Goal: Download file/media

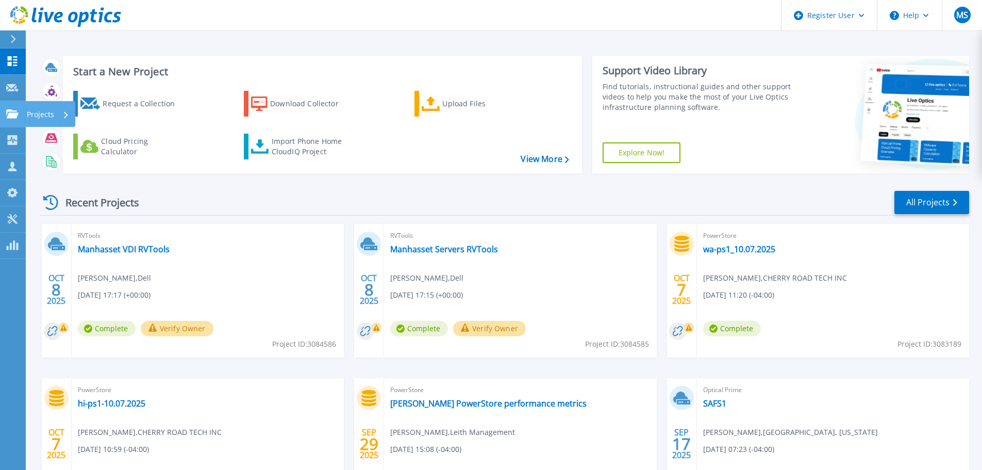
click at [7, 117] on icon at bounding box center [12, 113] width 12 height 9
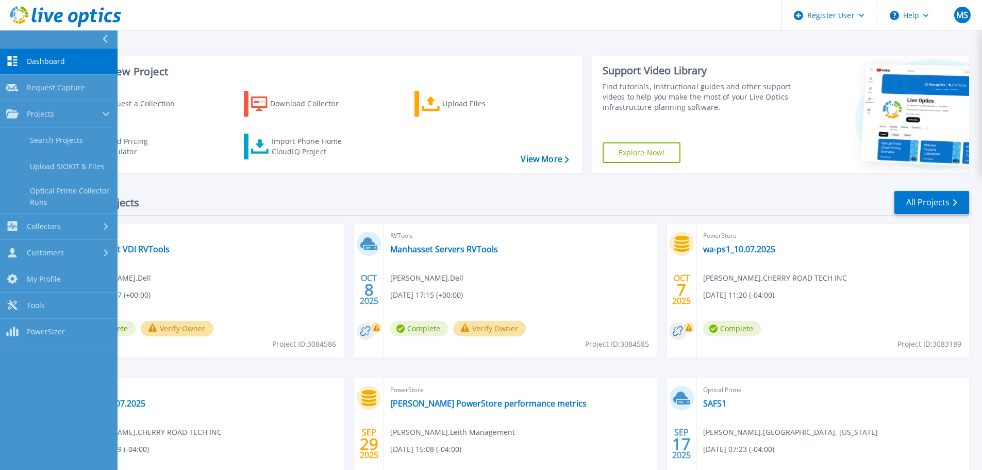
click at [302, 52] on div "Start a New Project Request a Collection Download Collector Upload Files Cloud …" at bounding box center [504, 114] width 929 height 134
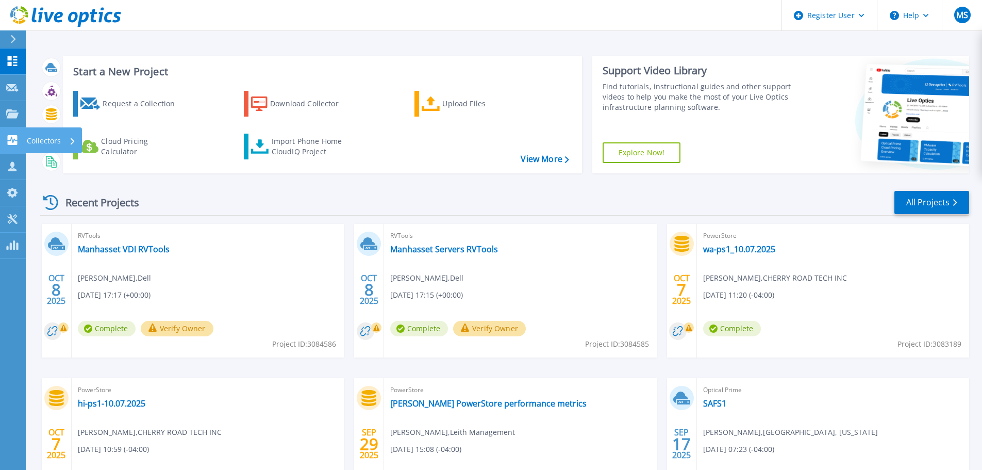
click at [17, 143] on icon at bounding box center [13, 140] width 10 height 10
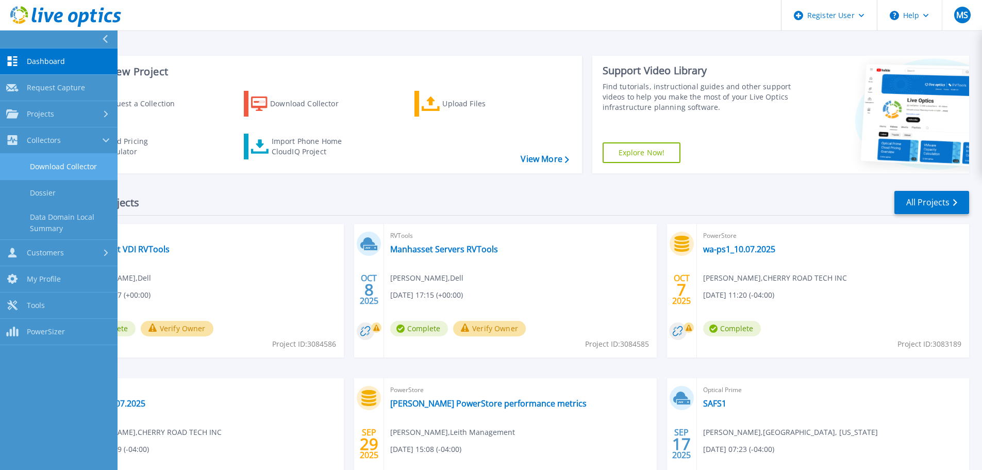
click at [69, 165] on link "Download Collector" at bounding box center [59, 167] width 118 height 26
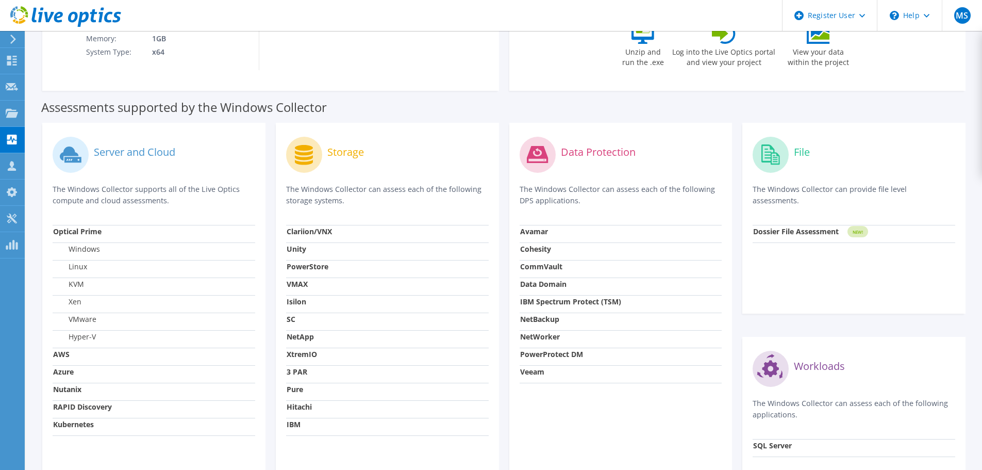
scroll to position [229, 0]
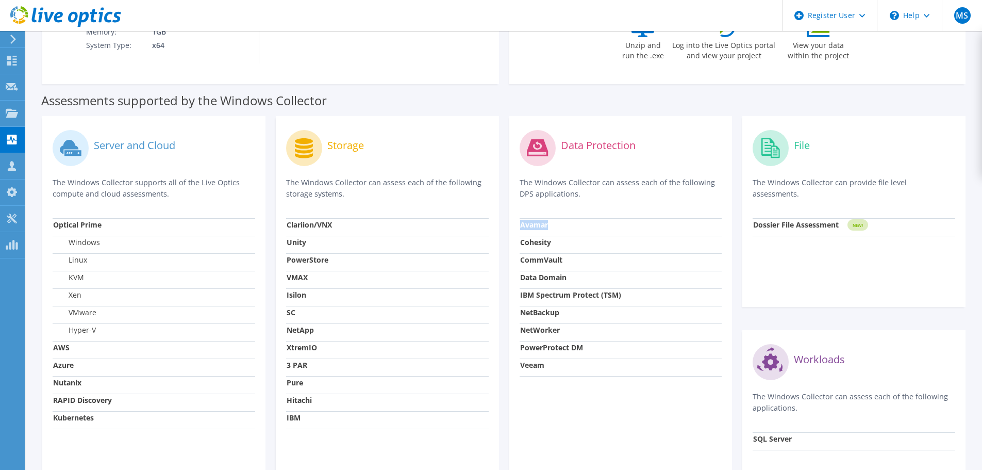
drag, startPoint x: 552, startPoint y: 225, endPoint x: 521, endPoint y: 224, distance: 31.5
click at [521, 224] on td "Avamar" at bounding box center [621, 227] width 203 height 18
click at [543, 220] on strong "Avamar" at bounding box center [534, 225] width 28 height 10
copy strong "Avamar"
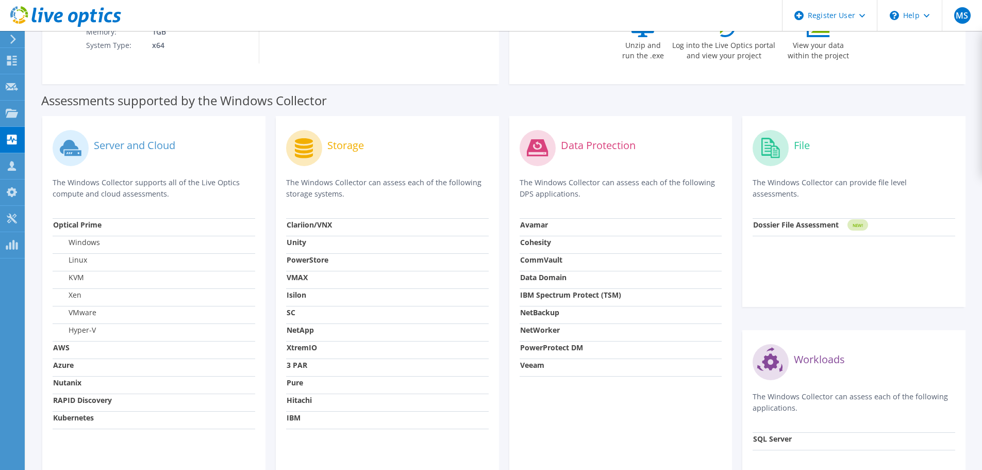
click at [768, 228] on label "Dossier File Assessment" at bounding box center [796, 225] width 86 height 10
click at [820, 223] on strong "Dossier File Assessment" at bounding box center [796, 225] width 86 height 10
click at [765, 142] on circle at bounding box center [771, 148] width 36 height 36
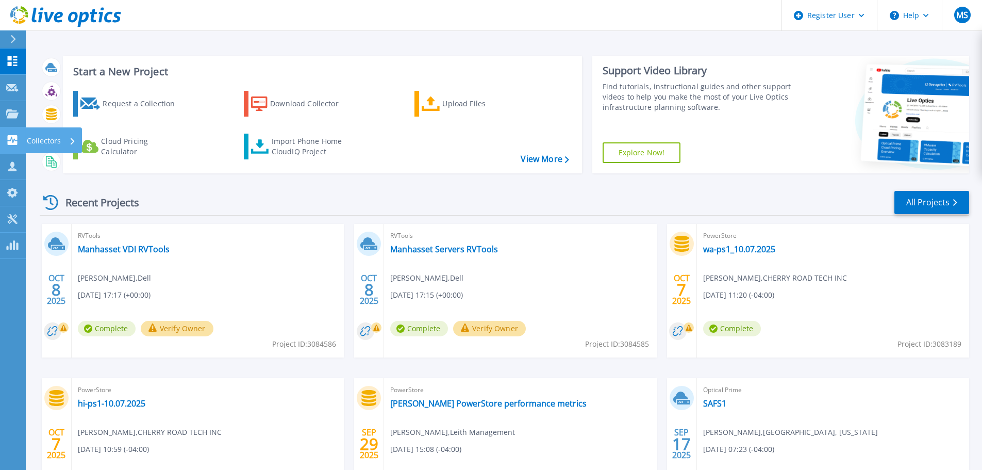
click at [15, 137] on icon at bounding box center [13, 140] width 10 height 10
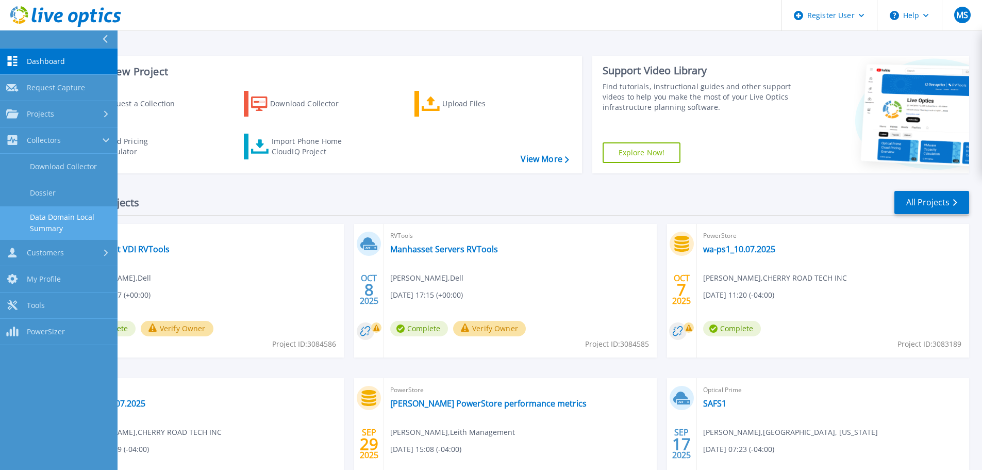
click at [43, 220] on link "Data Domain Local Summary" at bounding box center [59, 222] width 118 height 33
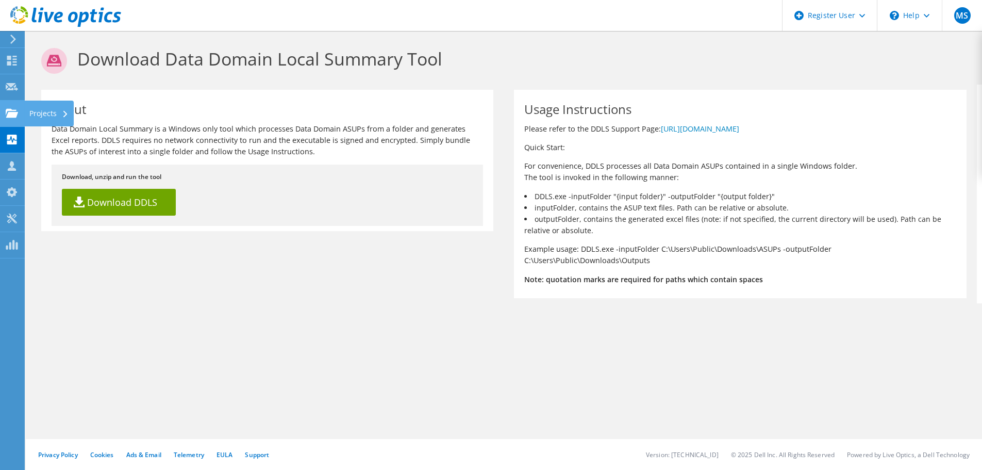
click at [14, 112] on use at bounding box center [12, 112] width 12 height 9
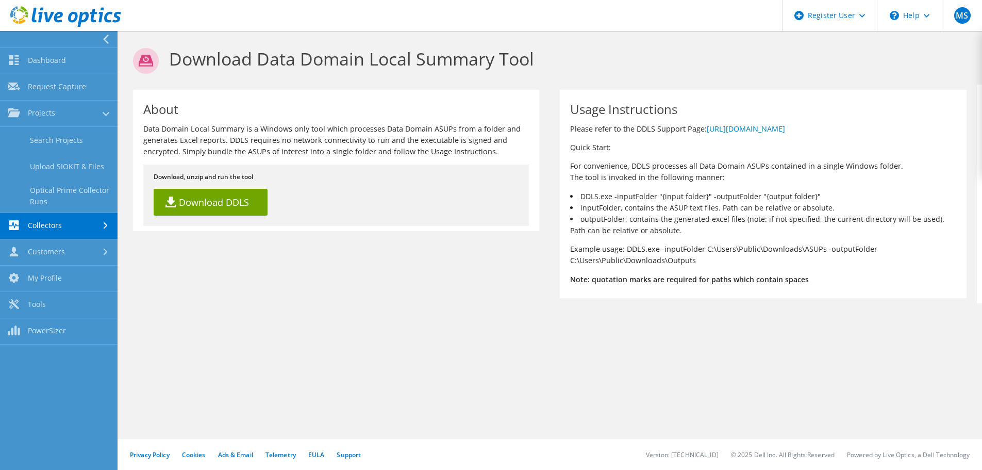
click at [61, 230] on link "Collectors" at bounding box center [59, 226] width 118 height 26
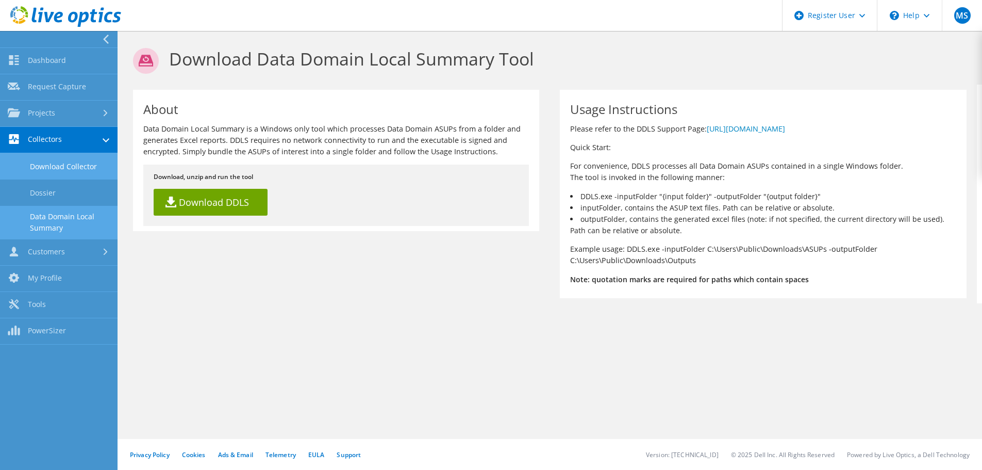
click at [60, 165] on link "Download Collector" at bounding box center [59, 166] width 118 height 26
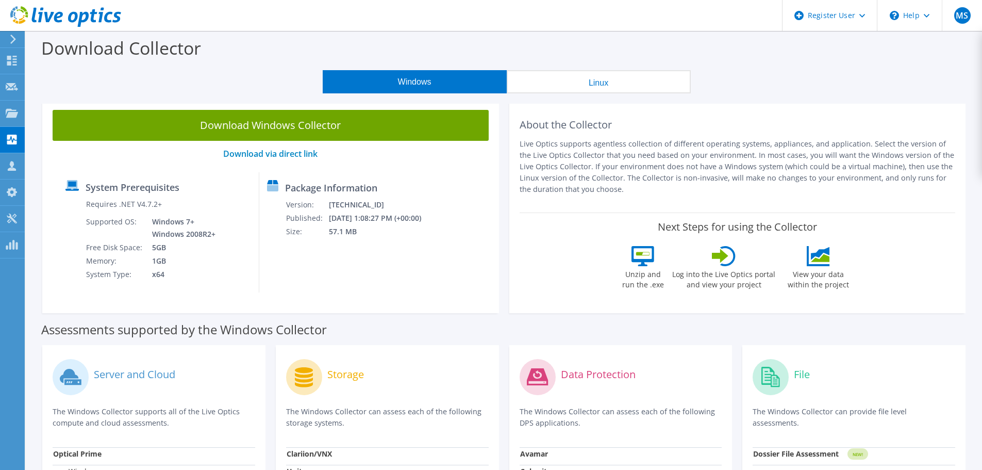
click at [643, 264] on icon at bounding box center [643, 256] width 23 height 20
click at [586, 86] on button "Linux" at bounding box center [599, 81] width 184 height 23
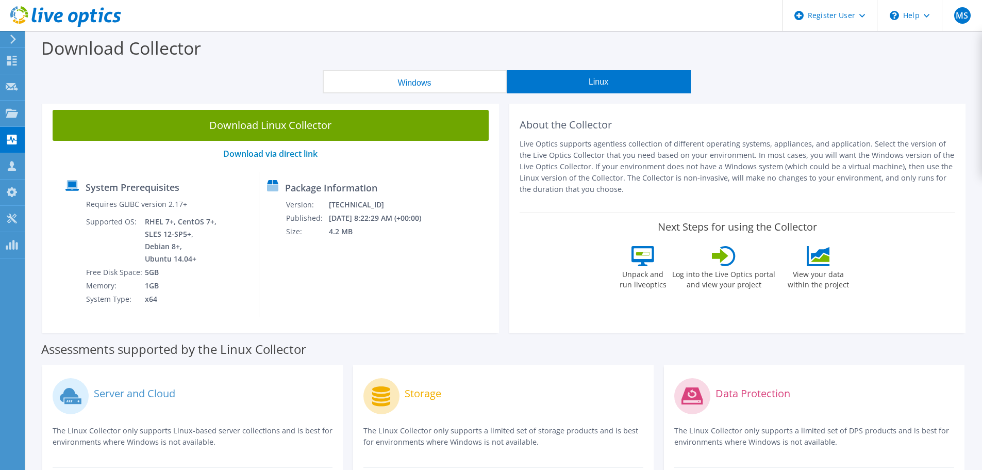
click at [452, 86] on button "Windows" at bounding box center [415, 81] width 184 height 23
